Goal: Transaction & Acquisition: Purchase product/service

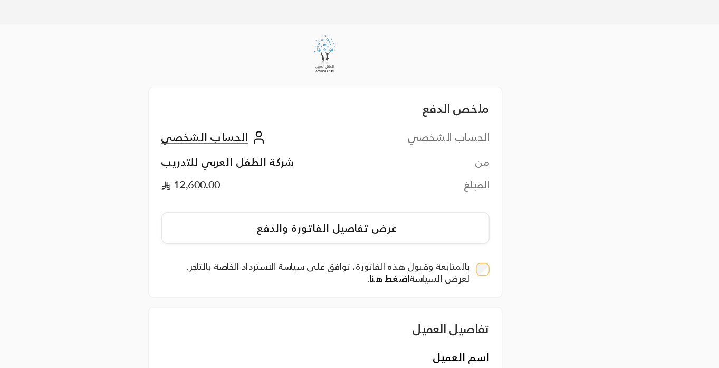
click at [407, 194] on link "اضغط هنا" at bounding box center [405, 198] width 28 height 8
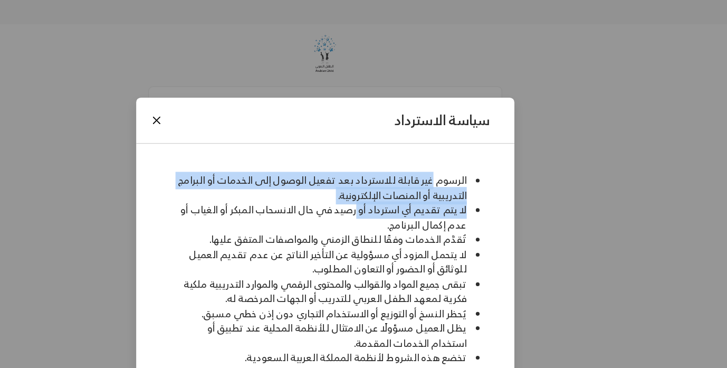
drag, startPoint x: 434, startPoint y: 134, endPoint x: 383, endPoint y: 146, distance: 52.5
click at [383, 146] on ul "الرسوم غير قابلة للاسترداد بعد تفعيل الوصول إلى الخدمات أو البرامج التدريبية أو…" at bounding box center [360, 192] width 240 height 134
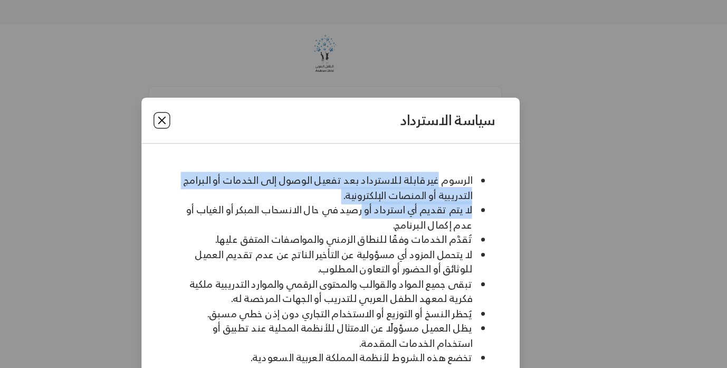
click at [245, 89] on button "Close" at bounding box center [246, 88] width 12 height 12
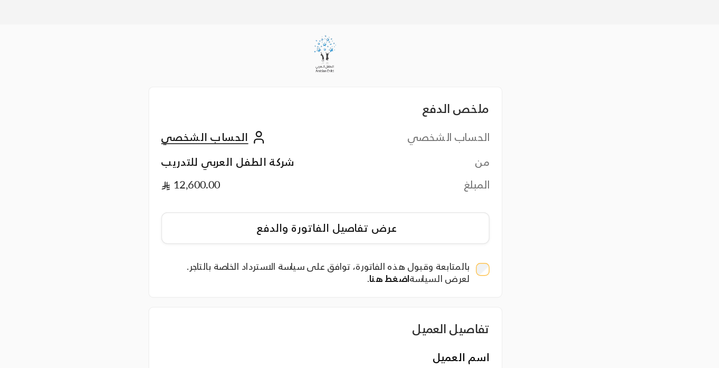
click at [413, 194] on link "اضغط هنا" at bounding box center [405, 198] width 28 height 8
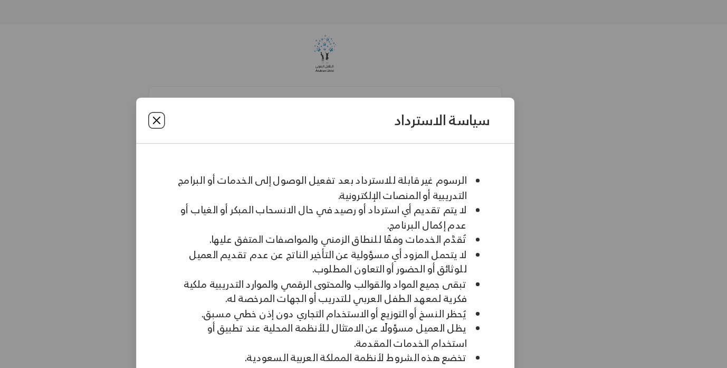
click at [240, 87] on button "Close" at bounding box center [242, 88] width 12 height 12
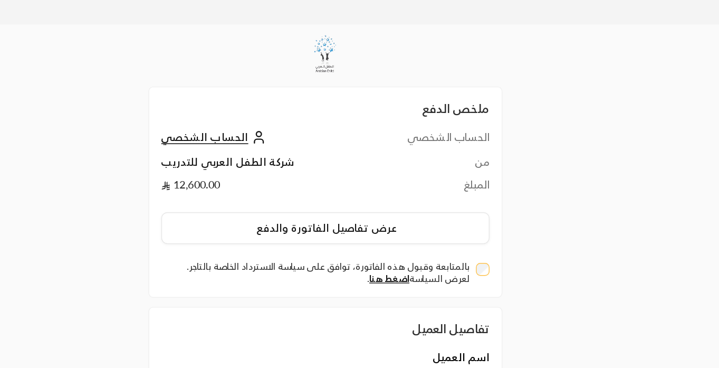
click at [212, 184] on div "ملخص الدفع الحساب الشخصي الحساب الشخصي من شركة الطفل العربي للتدريب المبلغ 12,6…" at bounding box center [360, 223] width 360 height 404
click at [412, 194] on link "اضغط هنا" at bounding box center [405, 198] width 28 height 8
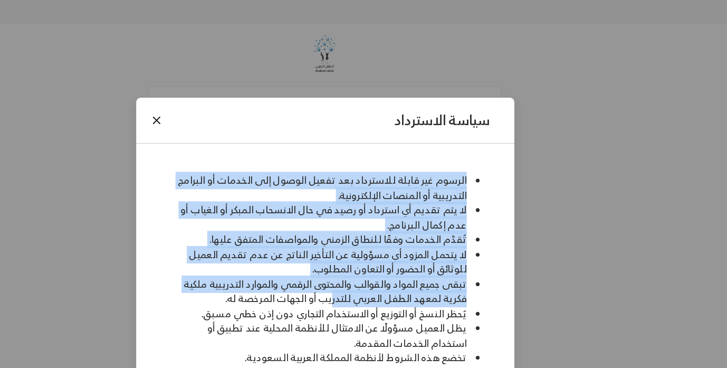
drag, startPoint x: 431, startPoint y: 116, endPoint x: 368, endPoint y: 215, distance: 117.1
click at [368, 215] on div "الرسوم غير قابلة للاسترداد بعد تفعيل الوصول إلى الخدمات أو البرامج التدريبية أو…" at bounding box center [360, 199] width 264 height 191
click at [421, 146] on li "لا يتم تقديم أي استرداد أو رصيد في حال الانسحاب المبكر أو الغياب أو عدم إكمال ا…" at bounding box center [355, 156] width 205 height 21
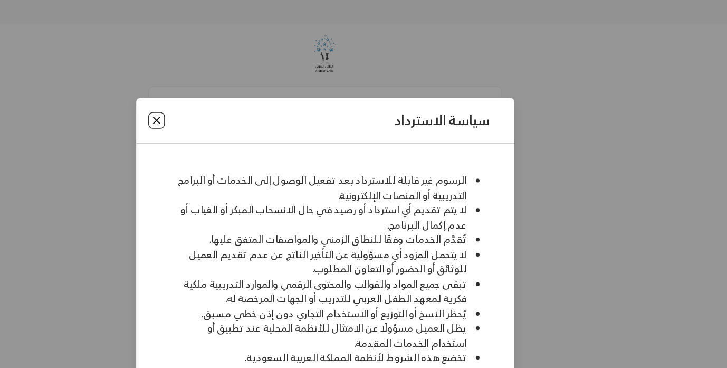
click at [241, 85] on button "Close" at bounding box center [242, 88] width 12 height 12
